Goal: Task Accomplishment & Management: Manage account settings

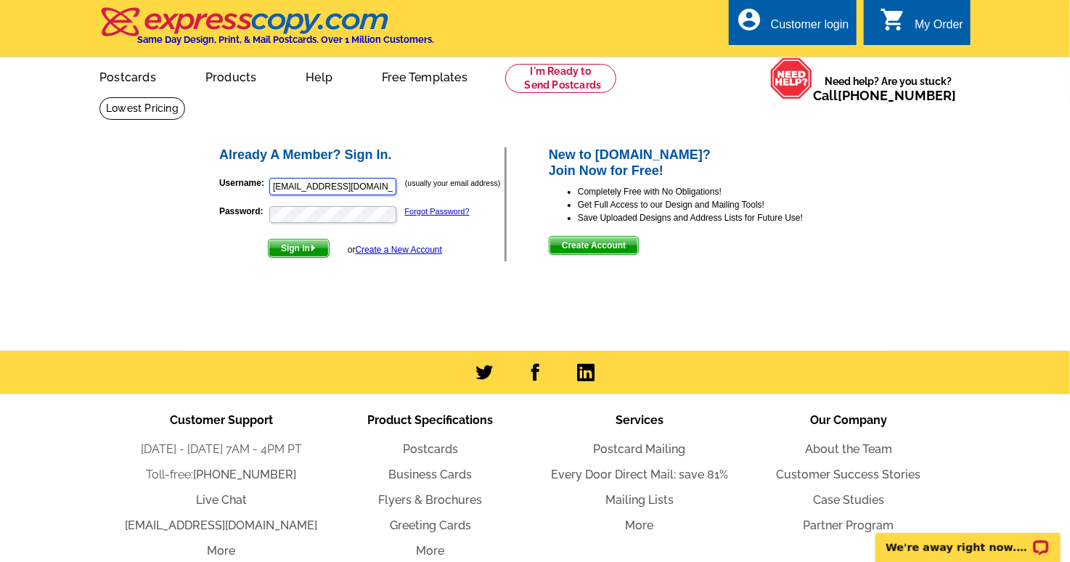
click at [343, 187] on input "[EMAIL_ADDRESS][DOMAIN_NAME]" at bounding box center [332, 186] width 127 height 17
click at [367, 180] on input "[PERSON_NAME]" at bounding box center [332, 186] width 127 height 17
type input "[PERSON_NAME][EMAIL_ADDRESS][DOMAIN_NAME]"
click at [268, 239] on button "Sign In" at bounding box center [299, 248] width 62 height 19
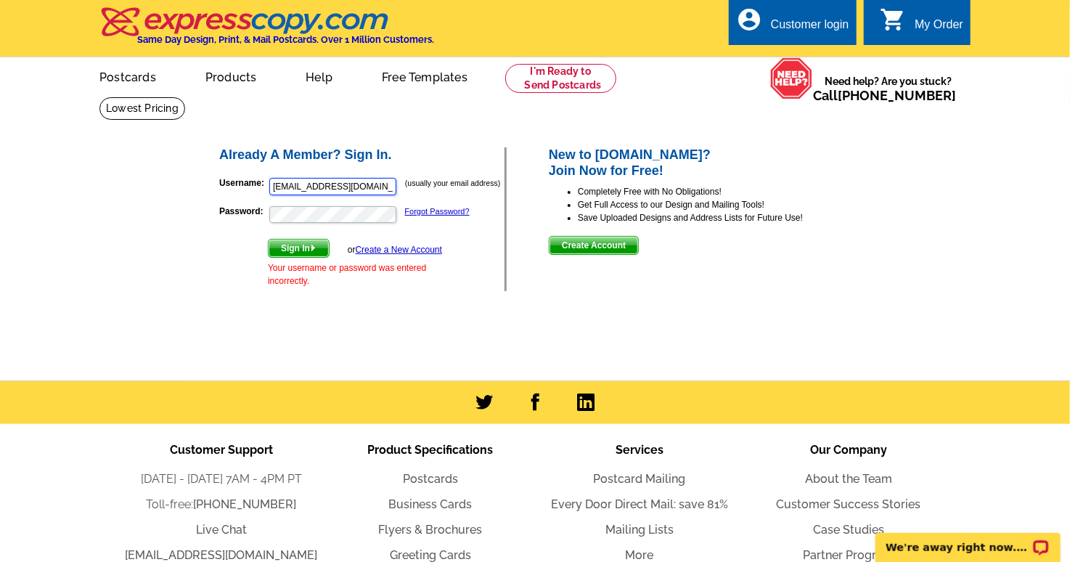
click at [360, 179] on input "[EMAIL_ADDRESS][DOMAIN_NAME]" at bounding box center [332, 186] width 127 height 17
drag, startPoint x: 376, startPoint y: 184, endPoint x: 227, endPoint y: 191, distance: 149.0
click at [225, 190] on p "Username: [PERSON_NAME][EMAIL_ADDRESS][DOMAIN_NAME] (usually your email address)" at bounding box center [361, 186] width 285 height 20
click at [505, 295] on div "Already A Member? Sign In. Username: [PERSON_NAME][EMAIL_ADDRESS][DOMAIN_NAME] …" at bounding box center [536, 219] width 695 height 205
drag, startPoint x: 370, startPoint y: 181, endPoint x: 245, endPoint y: 181, distance: 125.6
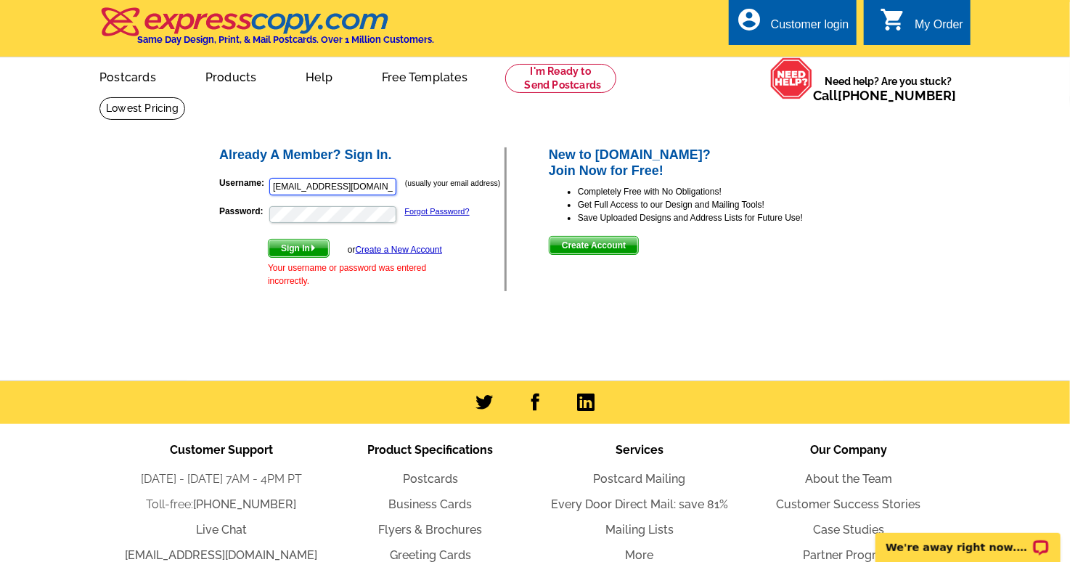
click at [245, 180] on p "Username: [PERSON_NAME][EMAIL_ADDRESS][DOMAIN_NAME] (usually your email address)" at bounding box center [361, 186] width 285 height 20
type input "[PERSON_NAME][EMAIL_ADDRESS][DOMAIN_NAME]"
click at [268, 239] on button "Sign In" at bounding box center [299, 248] width 62 height 19
